Goal: Transaction & Acquisition: Purchase product/service

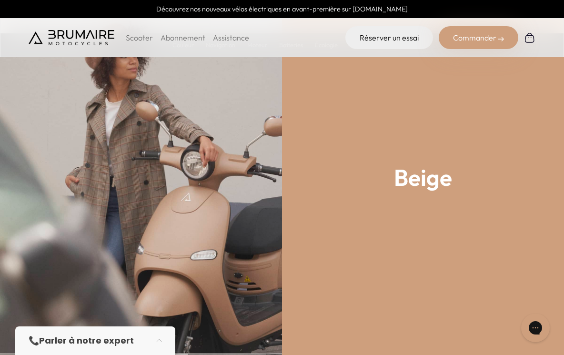
scroll to position [1127, 0]
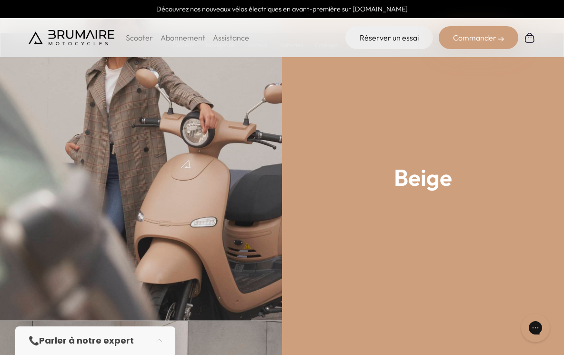
click at [478, 40] on div "Commander" at bounding box center [478, 37] width 80 height 23
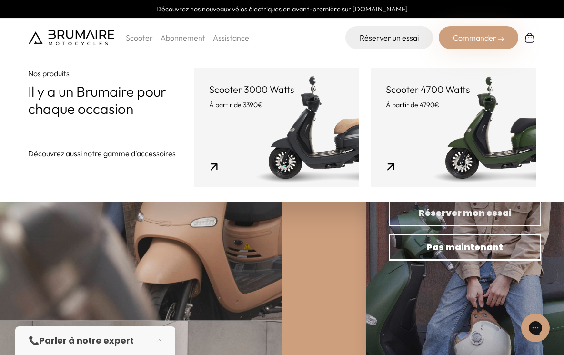
click at [268, 160] on link "Scooter 3000 Watts À partir de 3390€" at bounding box center [276, 127] width 165 height 119
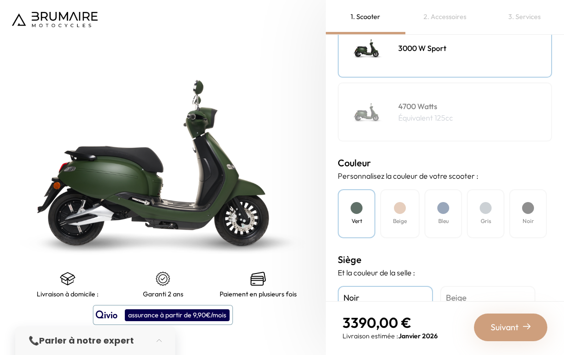
scroll to position [178, 0]
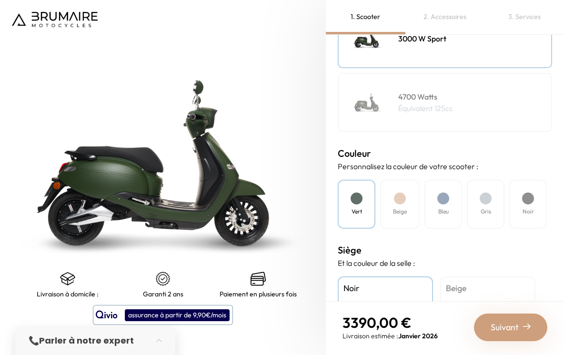
click at [397, 207] on h4 "Beige" at bounding box center [400, 211] width 14 height 9
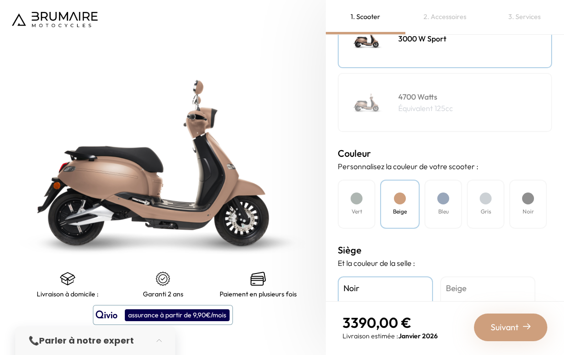
click at [518, 209] on div "Noir" at bounding box center [528, 203] width 38 height 49
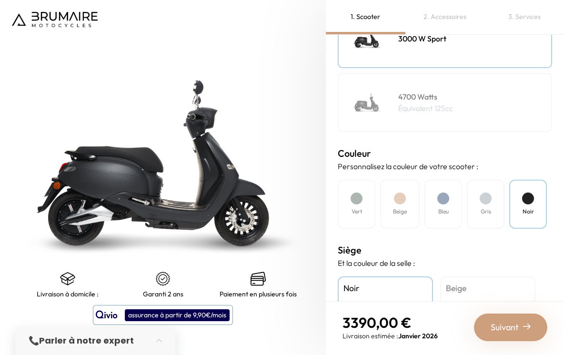
click at [394, 202] on div "Beige" at bounding box center [400, 203] width 40 height 49
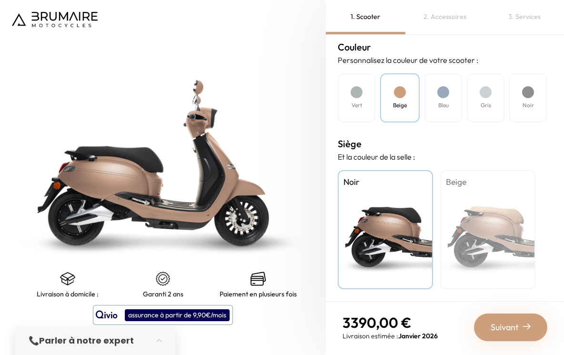
scroll to position [283, 0]
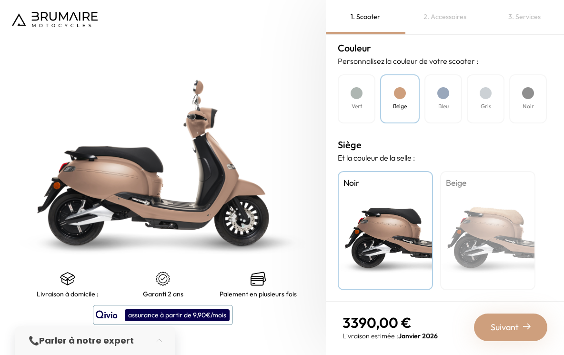
click at [481, 215] on div "Beige" at bounding box center [487, 230] width 95 height 119
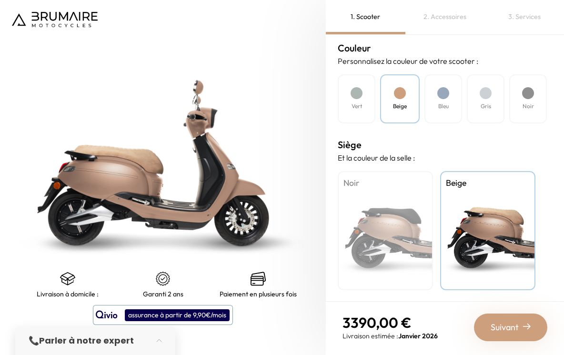
click at [398, 218] on div "Noir" at bounding box center [385, 230] width 95 height 119
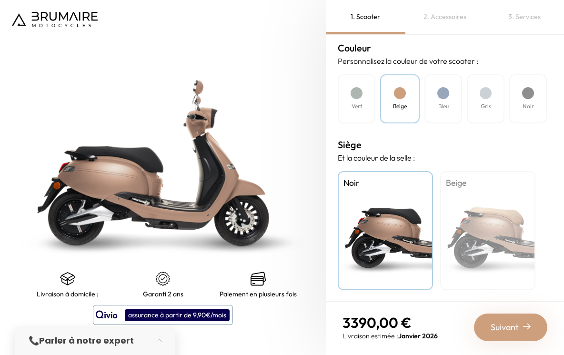
click at [480, 229] on div "Beige" at bounding box center [487, 230] width 95 height 119
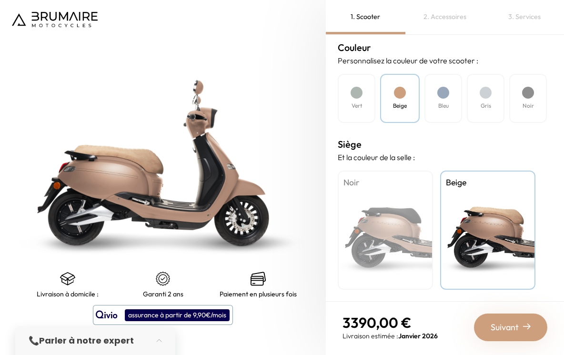
scroll to position [284, 0]
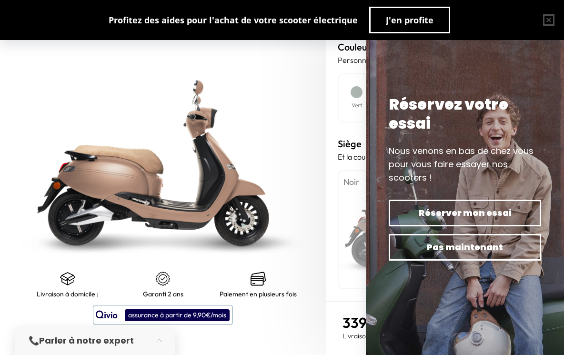
click at [338, 250] on div "Noir" at bounding box center [385, 229] width 95 height 119
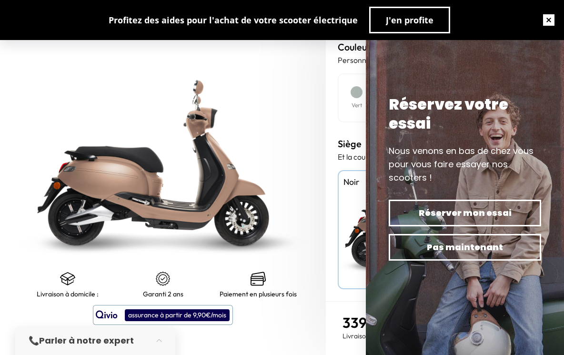
click at [550, 16] on button "button" at bounding box center [548, 20] width 30 height 30
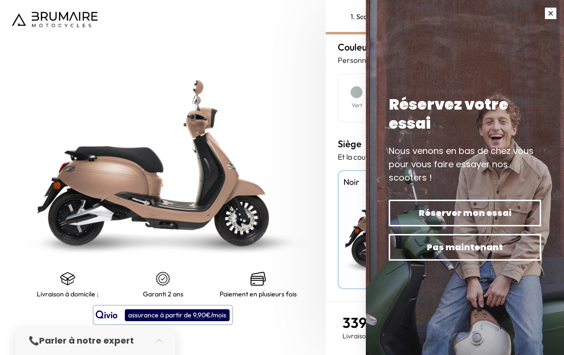
click at [550, 14] on button "button" at bounding box center [550, 13] width 27 height 27
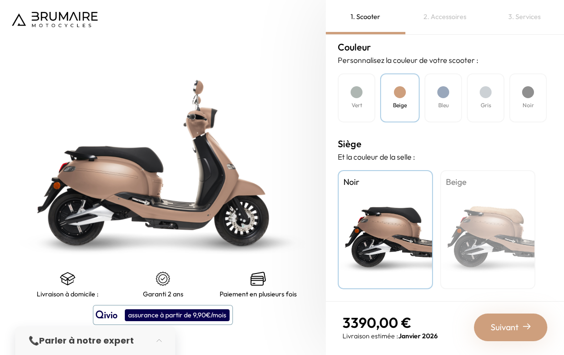
click at [497, 317] on div "Suivant" at bounding box center [510, 327] width 73 height 28
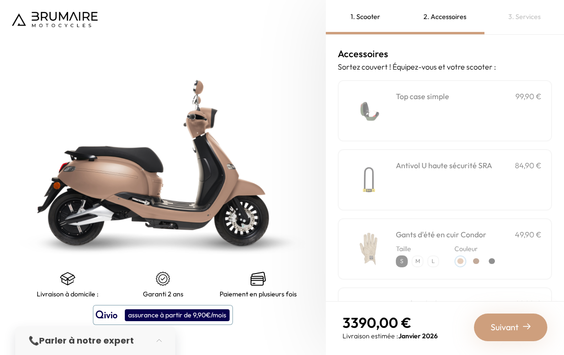
click at [456, 108] on div "**********" at bounding box center [469, 110] width 146 height 40
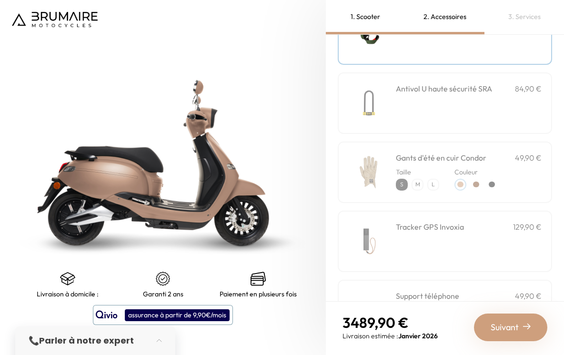
scroll to position [80, 0]
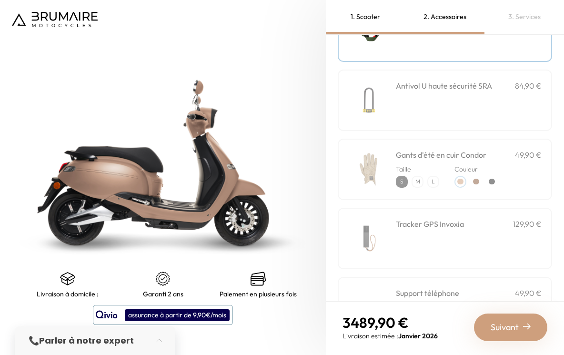
click at [515, 168] on div "Taille S M L Couleur" at bounding box center [469, 173] width 146 height 27
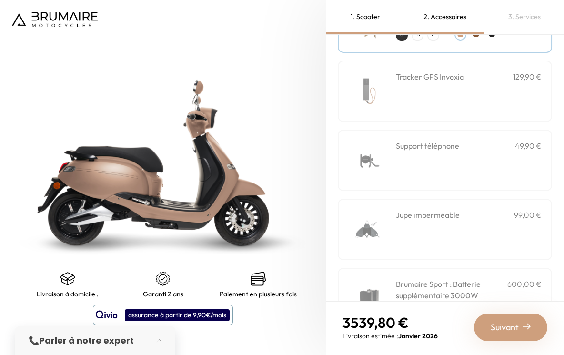
scroll to position [226, 0]
click at [502, 171] on div "Support téléphone 49,90 €" at bounding box center [469, 161] width 146 height 40
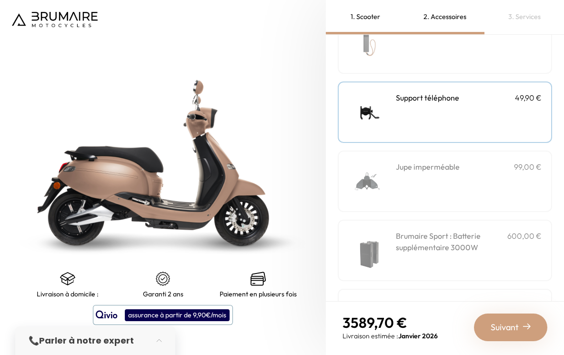
scroll to position [277, 0]
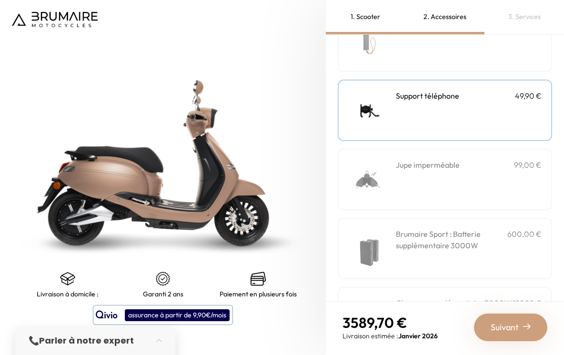
click at [498, 105] on div "Support téléphone 49,90 €" at bounding box center [469, 110] width 146 height 40
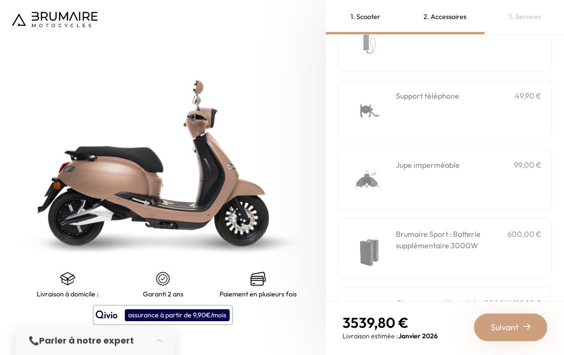
scroll to position [336, 0]
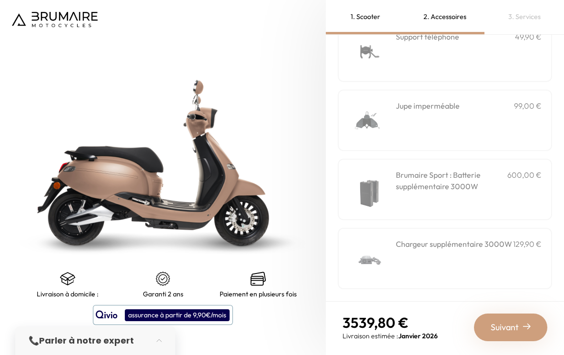
click at [489, 192] on div "Brumaire Sport : Batterie supplémentaire 3000W 600,00 €" at bounding box center [469, 189] width 146 height 40
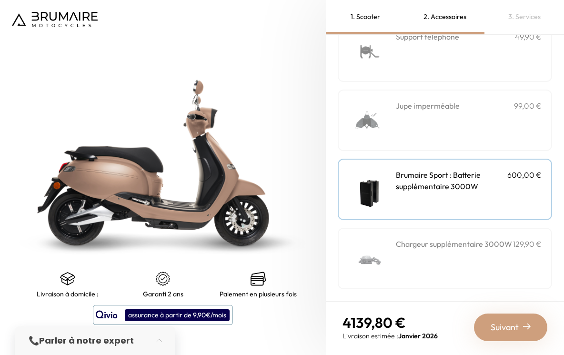
click at [486, 257] on div "Chargeur supplémentaire 3000W 129,90 €" at bounding box center [469, 258] width 146 height 40
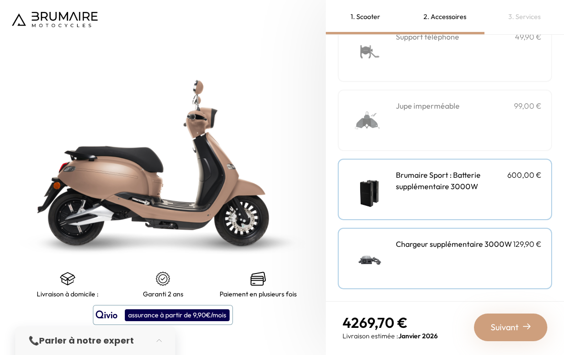
click at [487, 191] on h3 "Brumaire Sport : Batterie supplémentaire 3000W" at bounding box center [451, 180] width 111 height 23
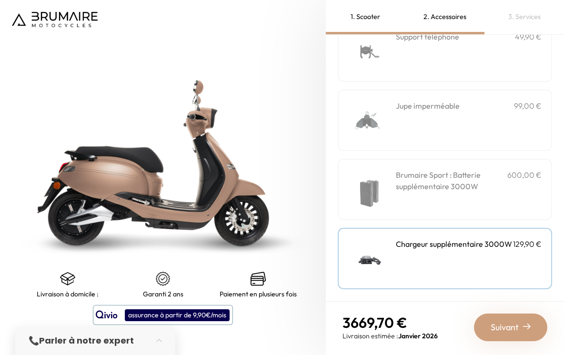
click at [487, 191] on h3 "Brumaire Sport : Batterie supplémentaire 3000W" at bounding box center [451, 180] width 111 height 23
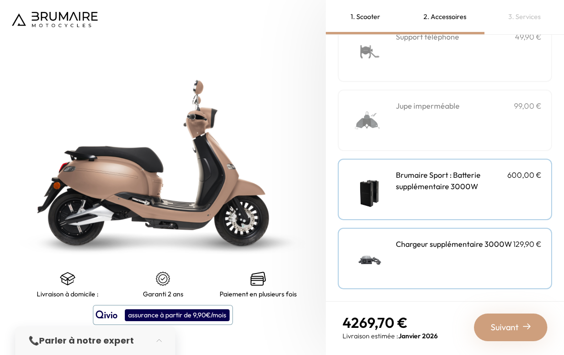
click at [485, 265] on div "Chargeur supplémentaire 3000W 129,90 €" at bounding box center [469, 258] width 146 height 40
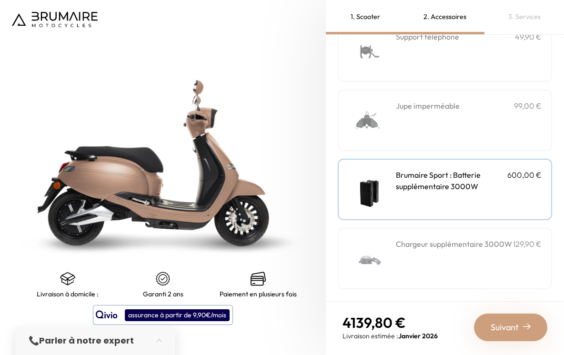
click at [508, 322] on span "Suivant" at bounding box center [504, 326] width 28 height 13
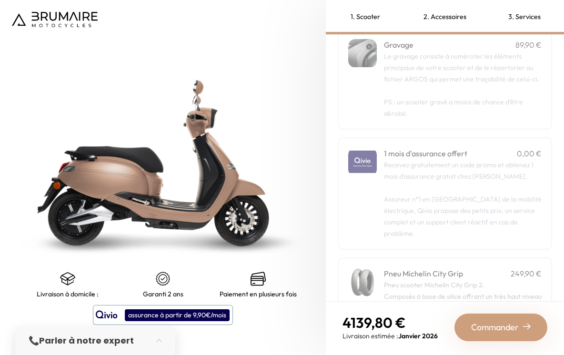
scroll to position [0, 0]
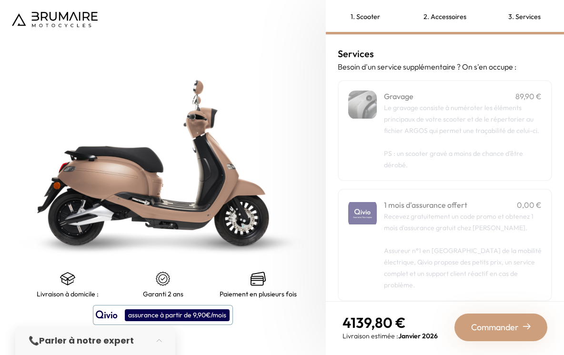
click at [487, 138] on p "PS : un scooter gravé a moins de chance d’être dérobé." at bounding box center [463, 153] width 158 height 34
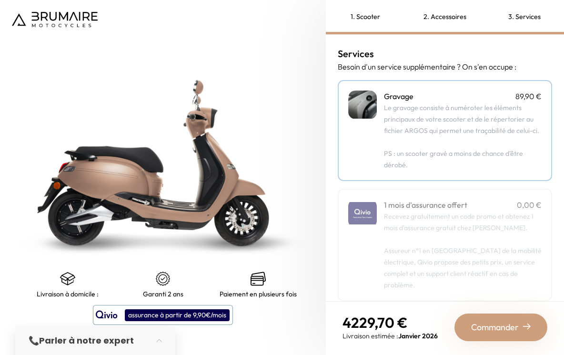
click at [492, 152] on span "PS : un scooter gravé a moins de chance d’être dérobé." at bounding box center [453, 159] width 139 height 20
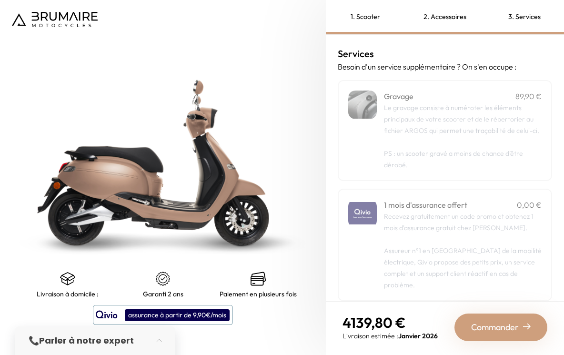
click at [497, 321] on span "Commander" at bounding box center [495, 326] width 48 height 13
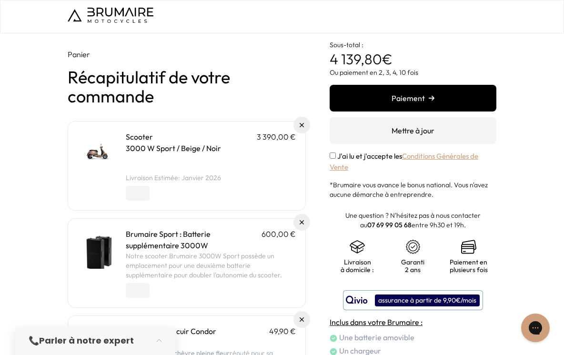
click at [120, 10] on img at bounding box center [111, 15] width 86 height 15
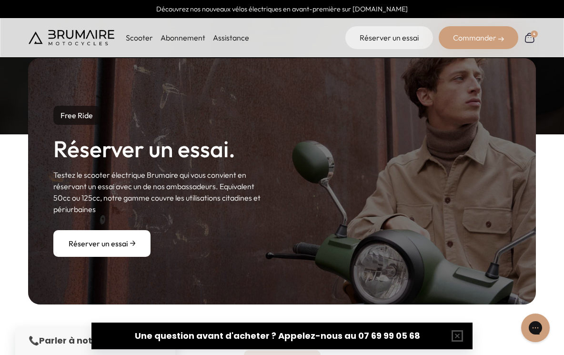
scroll to position [1048, 0]
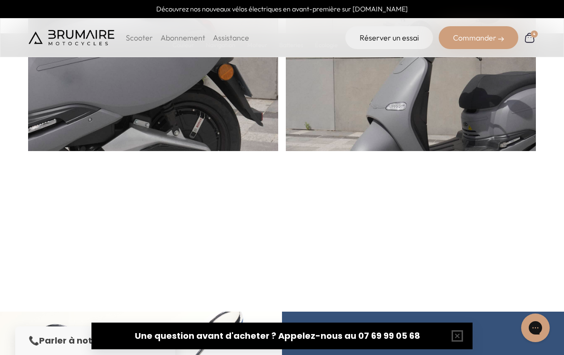
scroll to position [379, 0]
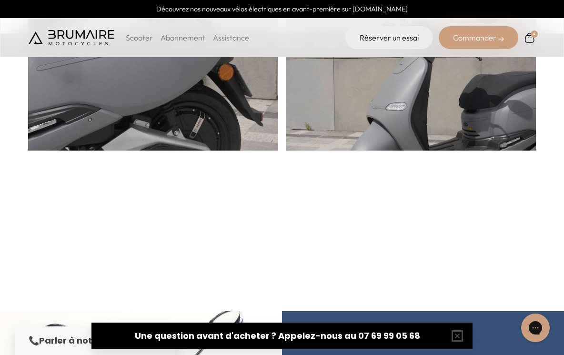
click at [498, 33] on div "Commander" at bounding box center [478, 37] width 80 height 23
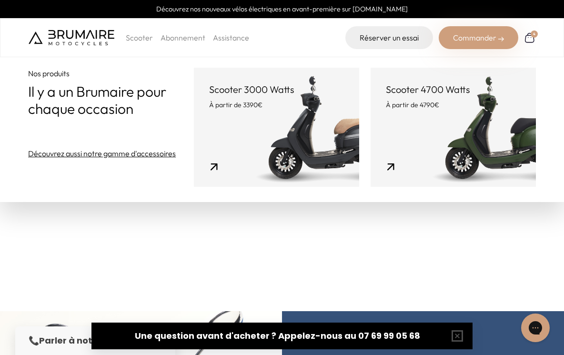
click at [433, 125] on link "Scooter 4700 Watts À partir de 4790€" at bounding box center [452, 127] width 165 height 119
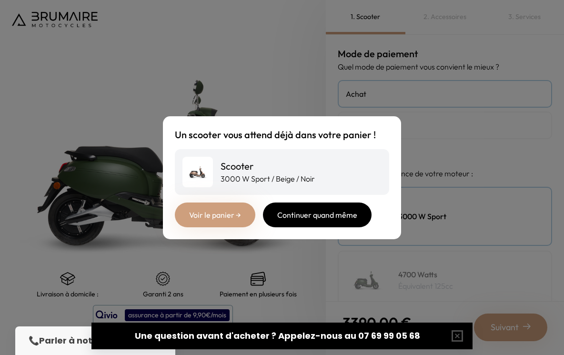
click at [327, 211] on div "Continuer quand même" at bounding box center [317, 214] width 109 height 25
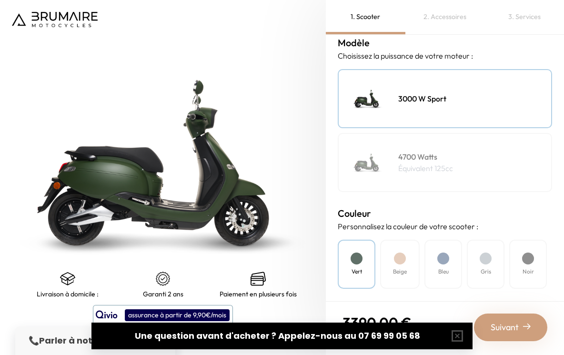
scroll to position [130, 0]
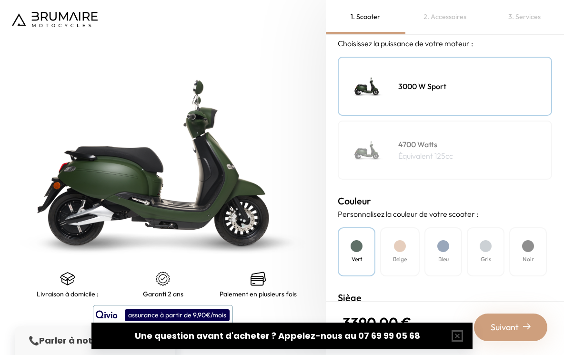
click at [402, 255] on h4 "Beige" at bounding box center [400, 259] width 14 height 9
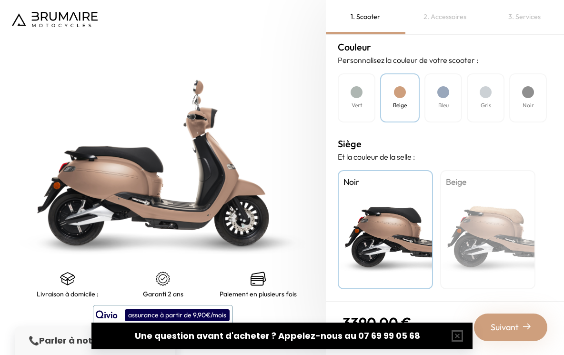
scroll to position [283, 0]
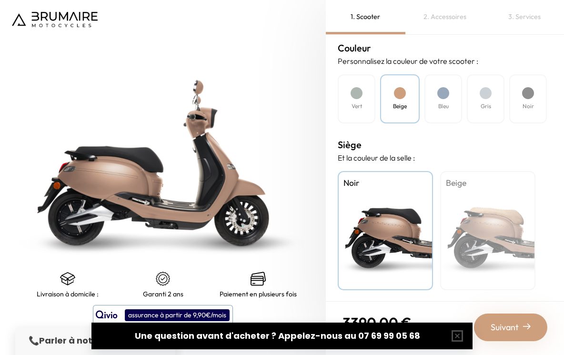
click at [492, 245] on div "Beige" at bounding box center [487, 230] width 95 height 119
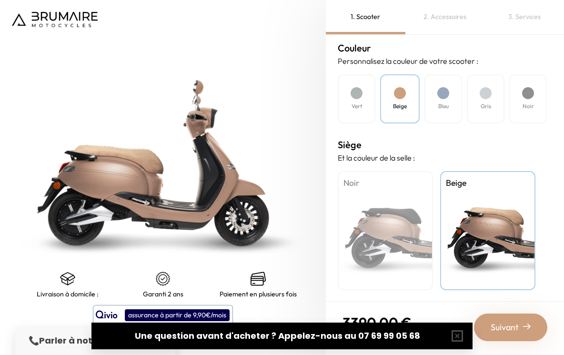
scroll to position [284, 0]
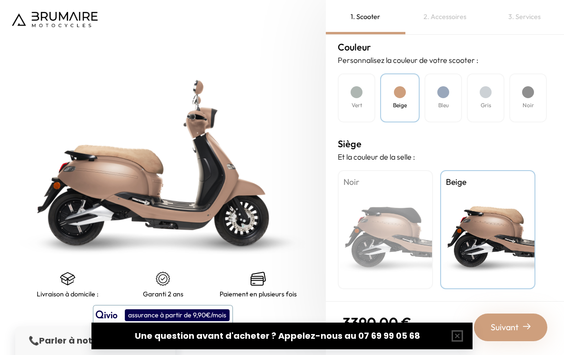
click at [520, 327] on div "Suivant" at bounding box center [510, 327] width 73 height 28
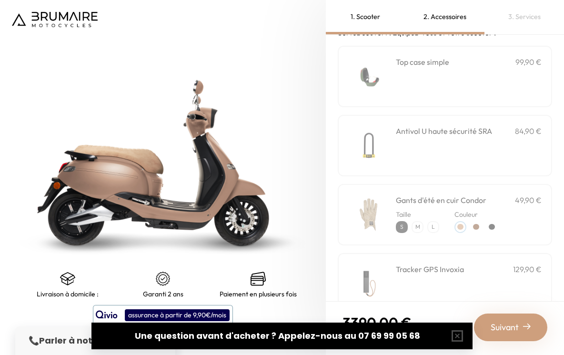
scroll to position [40, 0]
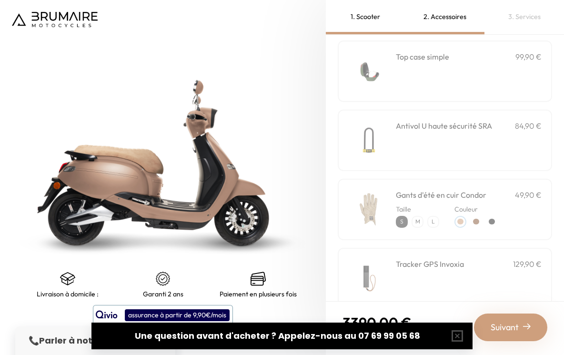
click at [494, 49] on div "**********" at bounding box center [445, 70] width 214 height 61
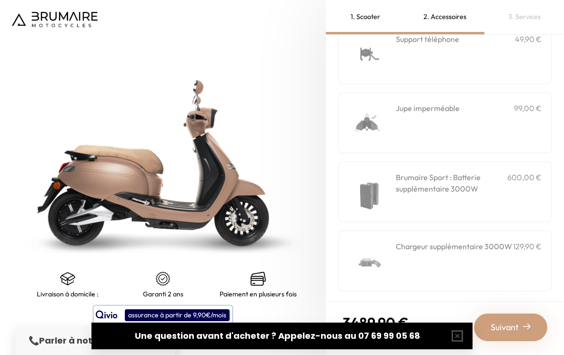
scroll to position [336, 0]
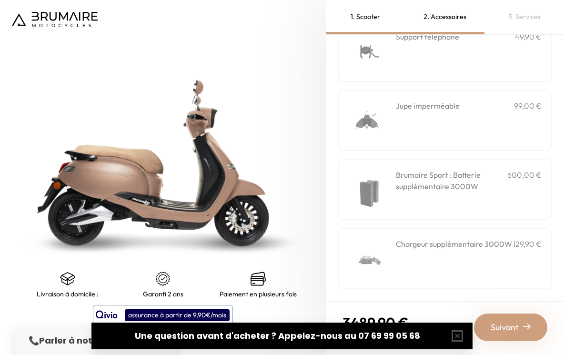
click at [511, 329] on span "Suivant" at bounding box center [504, 326] width 28 height 13
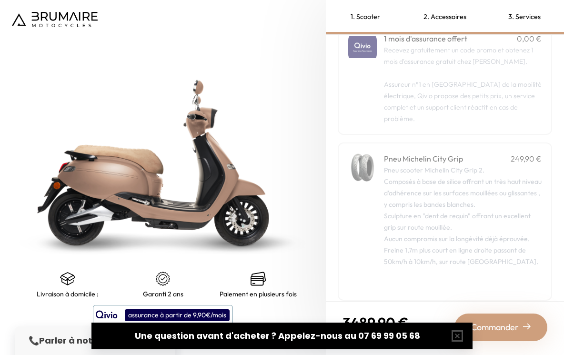
scroll to position [165, 0]
click at [507, 332] on span "Commander" at bounding box center [495, 326] width 48 height 13
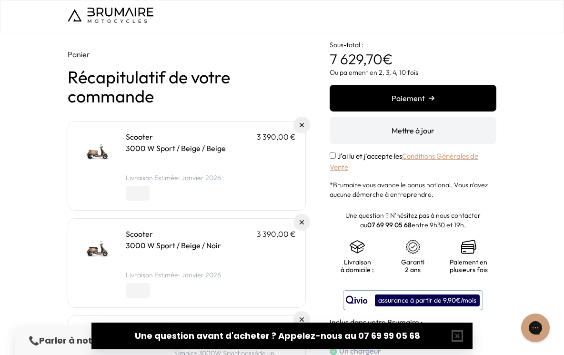
click at [94, 153] on img at bounding box center [98, 151] width 40 height 40
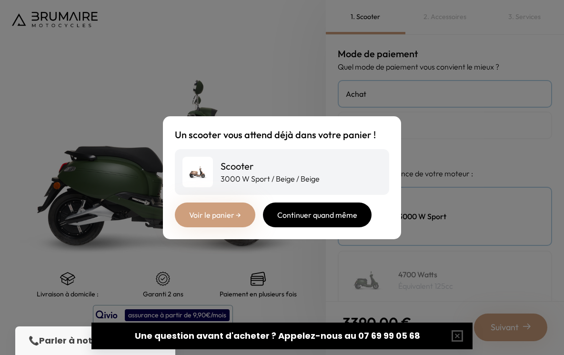
click at [300, 223] on div "Continuer quand même" at bounding box center [317, 214] width 109 height 25
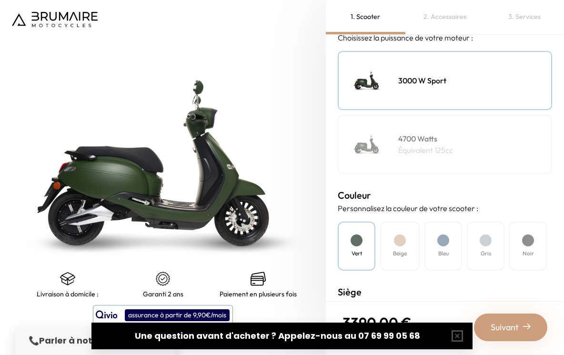
scroll to position [140, 0]
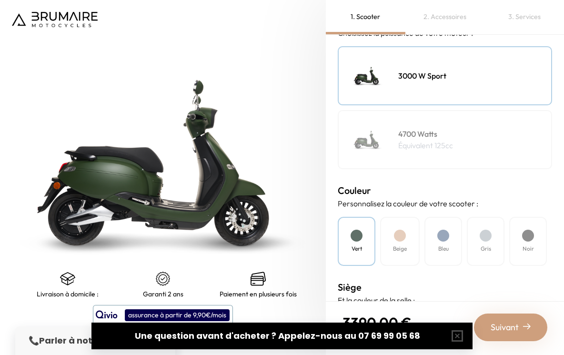
click at [398, 238] on div at bounding box center [400, 235] width 12 height 12
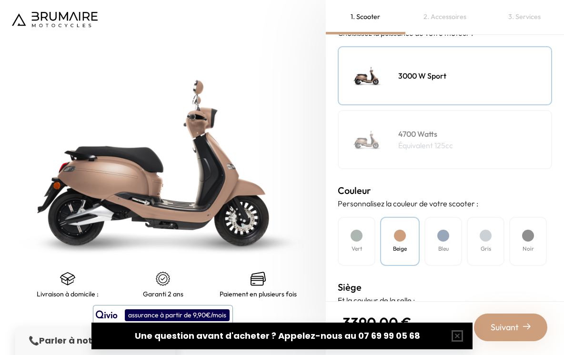
click at [502, 330] on span "Suivant" at bounding box center [504, 326] width 28 height 13
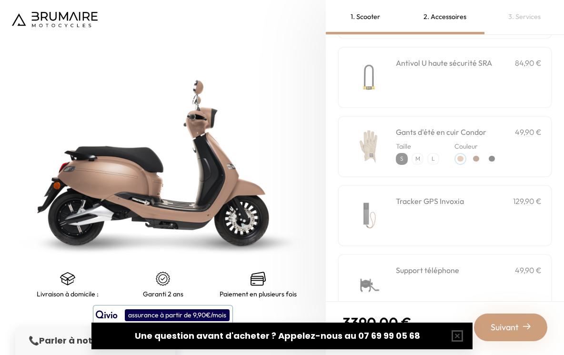
scroll to position [0, 0]
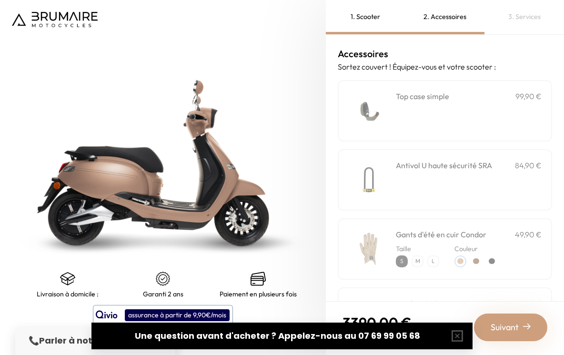
click at [440, 94] on h3 "Top case simple" at bounding box center [422, 95] width 53 height 11
click at [489, 325] on div "Suivant" at bounding box center [510, 327] width 73 height 28
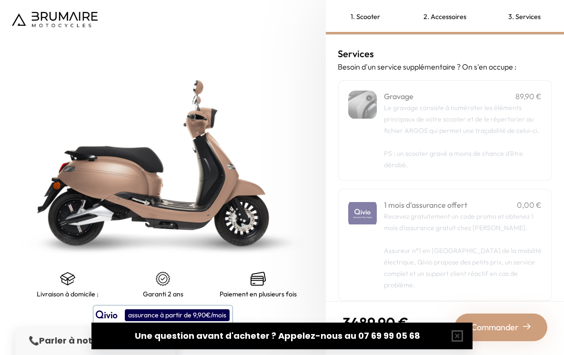
click at [421, 16] on div "2. Accessoires" at bounding box center [445, 17] width 80 height 34
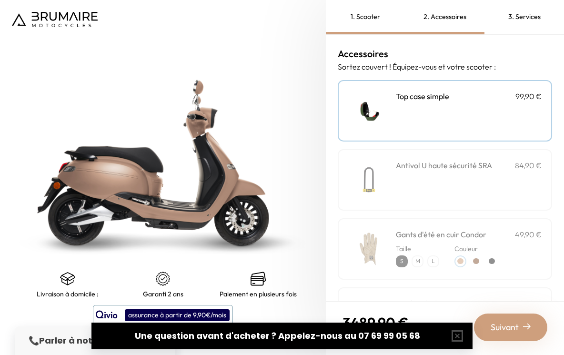
click at [351, 15] on div "1. Scooter" at bounding box center [366, 17] width 80 height 34
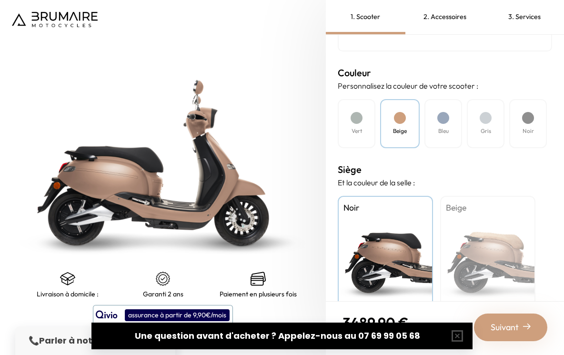
scroll to position [276, 0]
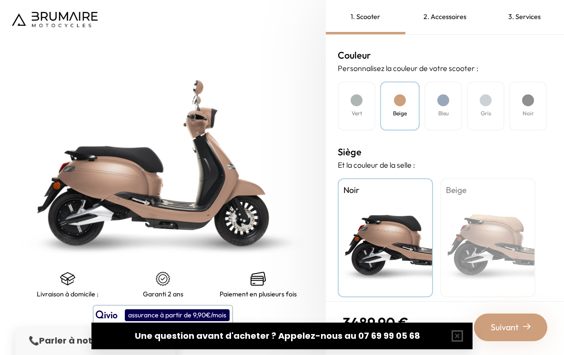
click at [462, 240] on div "Beige" at bounding box center [487, 237] width 95 height 119
